Goal: Transaction & Acquisition: Book appointment/travel/reservation

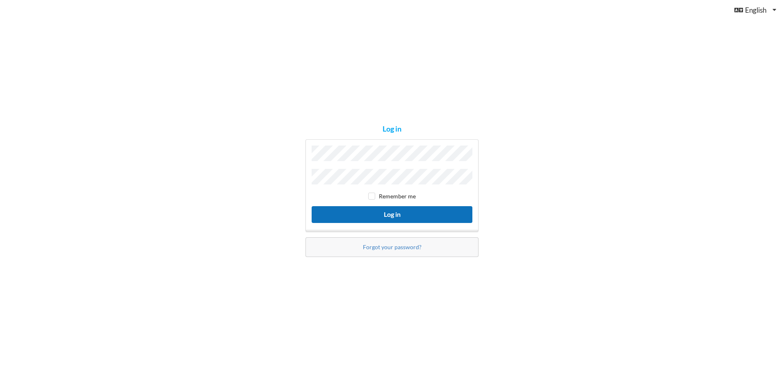
click at [418, 218] on button "Log in" at bounding box center [392, 214] width 161 height 17
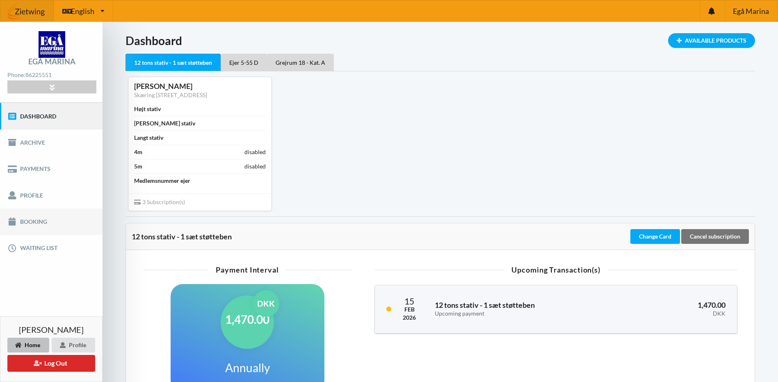
click at [35, 219] on link "Booking" at bounding box center [51, 222] width 102 height 26
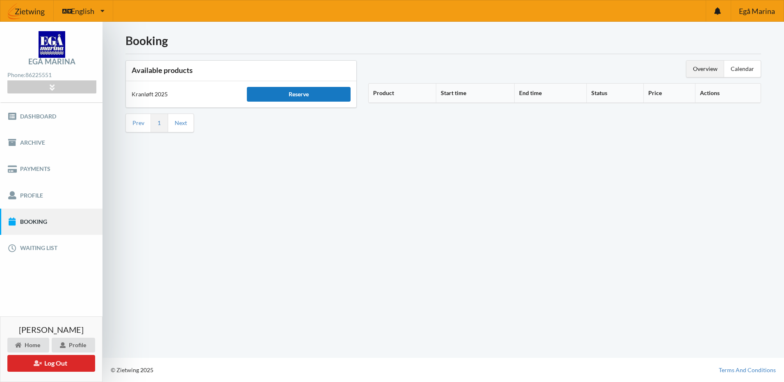
click at [328, 94] on div "Reserve" at bounding box center [299, 94] width 104 height 15
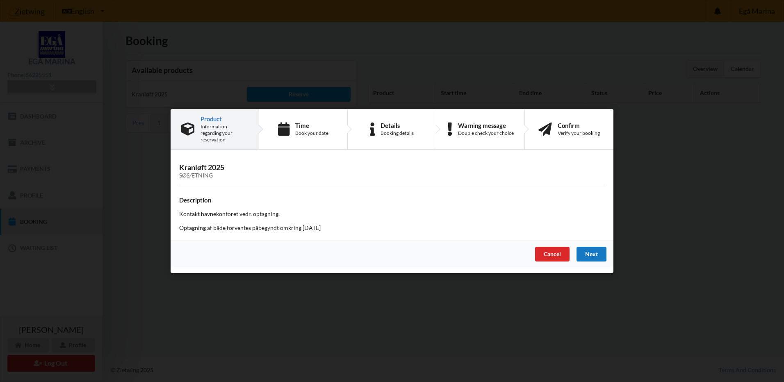
click at [596, 248] on div "Next" at bounding box center [591, 254] width 30 height 15
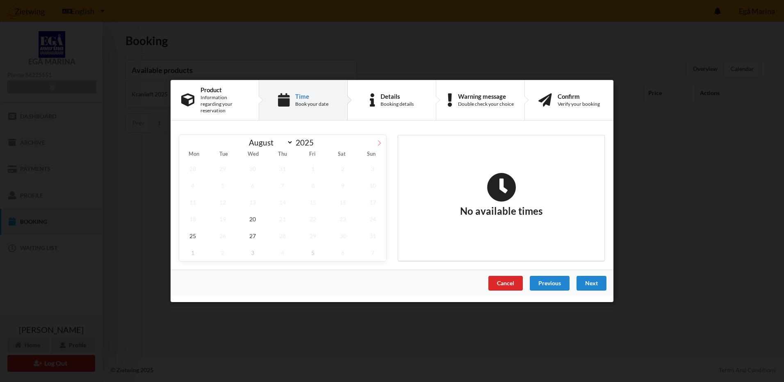
click at [377, 140] on icon at bounding box center [379, 143] width 6 height 6
click at [184, 140] on icon at bounding box center [186, 143] width 6 height 6
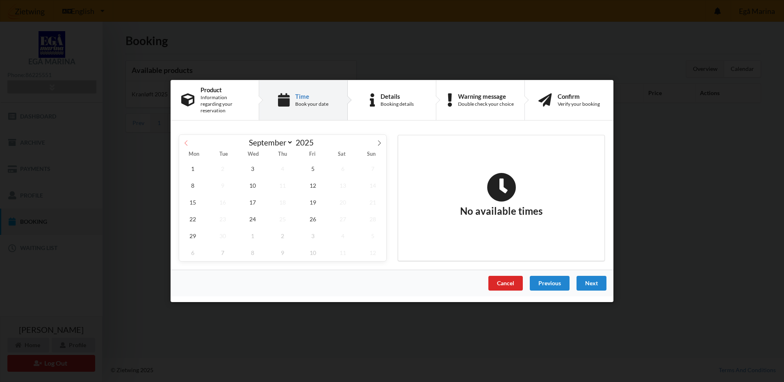
click at [184, 140] on icon at bounding box center [186, 143] width 6 height 6
click at [184, 139] on div "August September October November [DATE]" at bounding box center [282, 142] width 207 height 14
click at [375, 138] on span at bounding box center [379, 142] width 14 height 14
click at [378, 140] on icon at bounding box center [379, 143] width 6 height 6
select select "9"
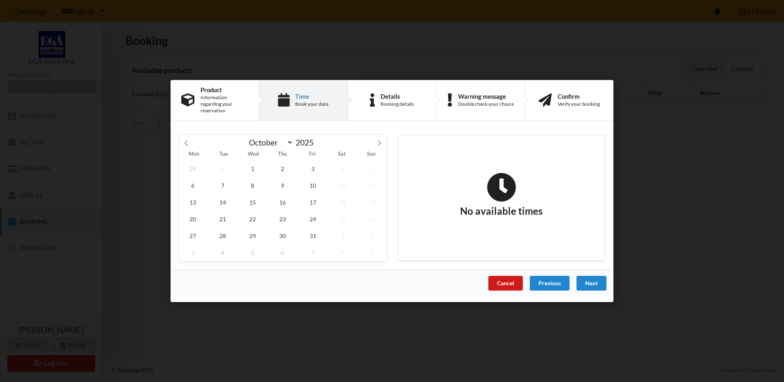
click at [501, 281] on div "Cancel" at bounding box center [505, 283] width 34 height 15
